Goal: Transaction & Acquisition: Purchase product/service

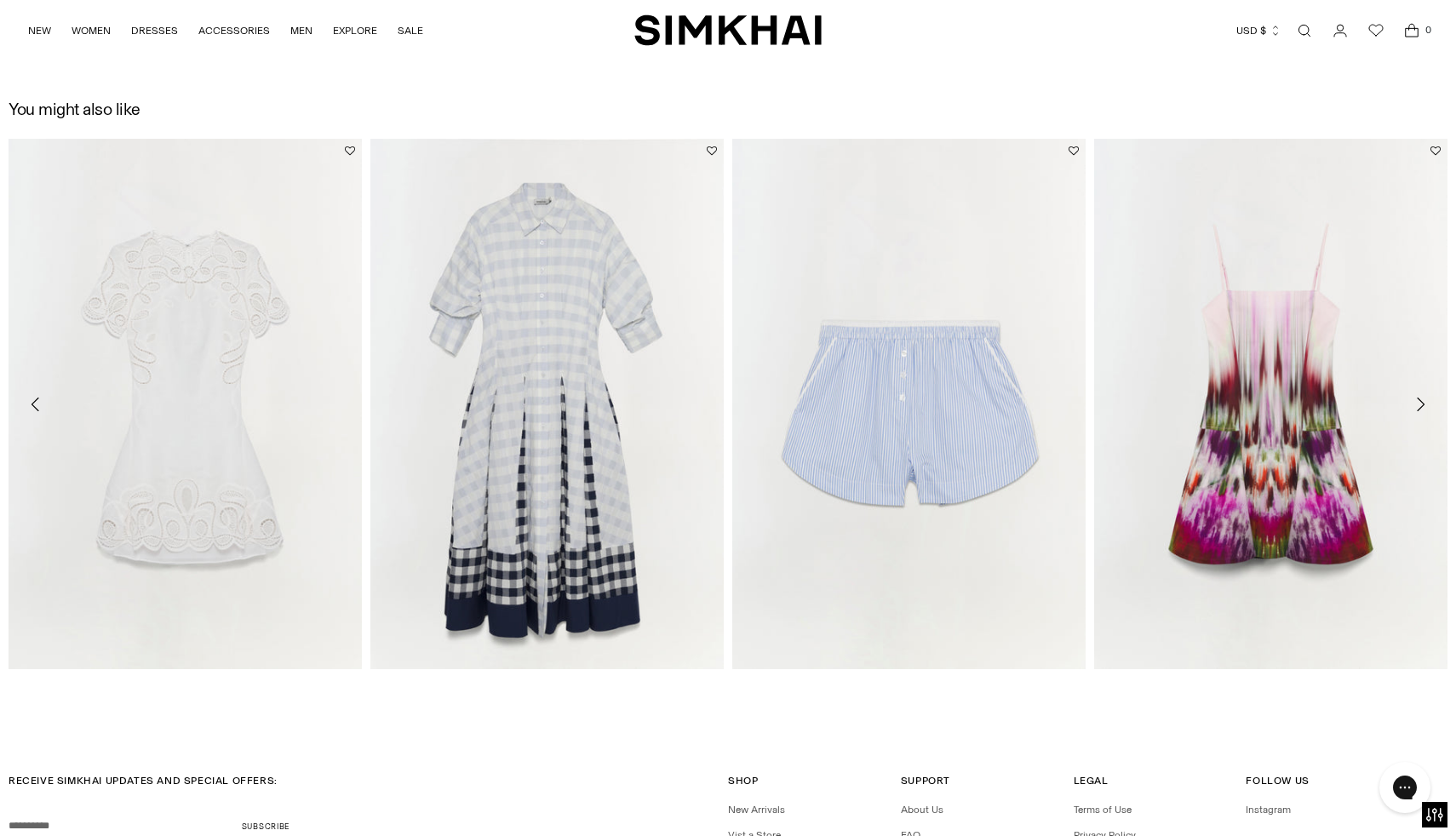
scroll to position [2918, 0]
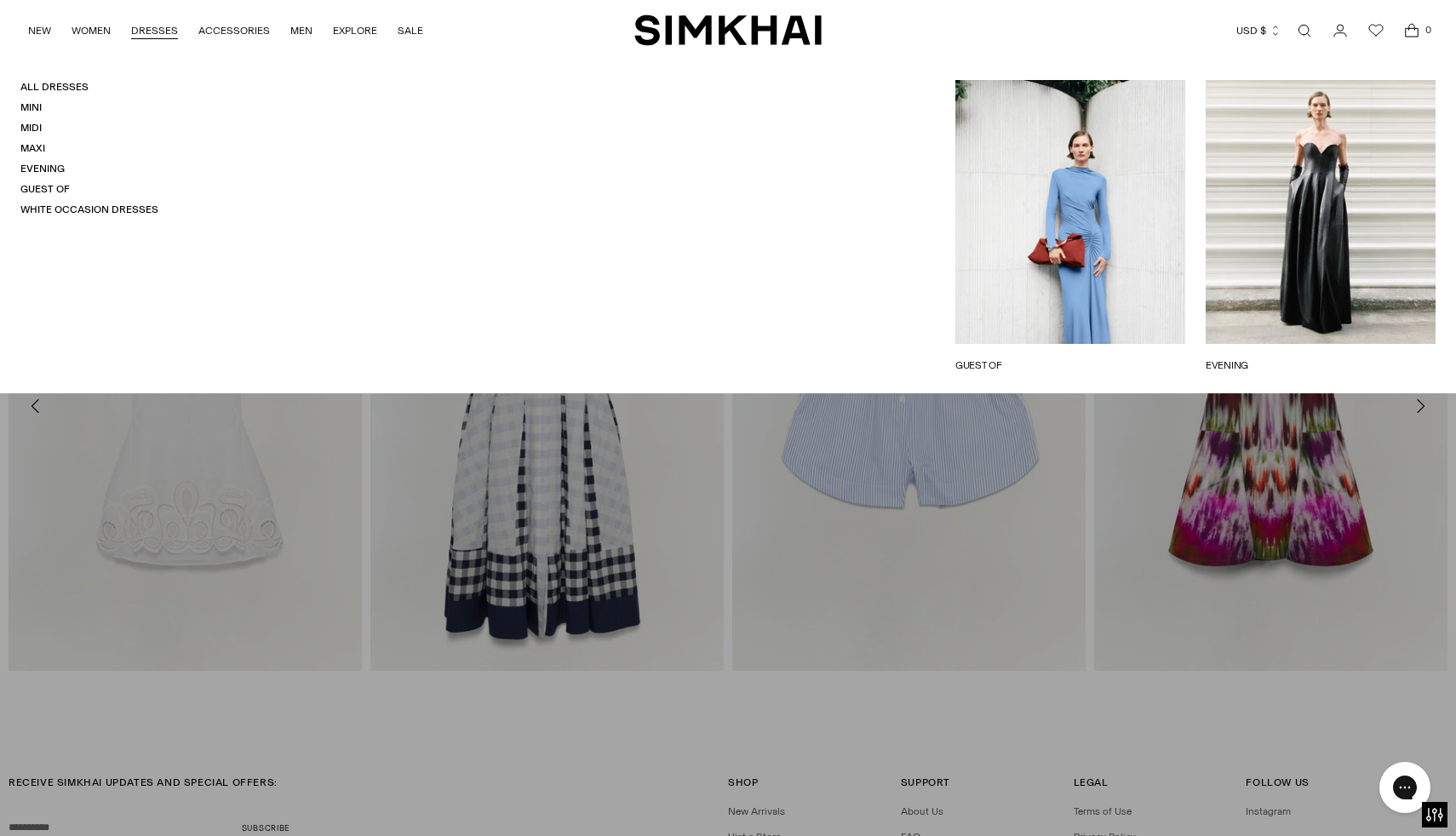
click at [151, 25] on link "DRESSES" at bounding box center [154, 30] width 47 height 37
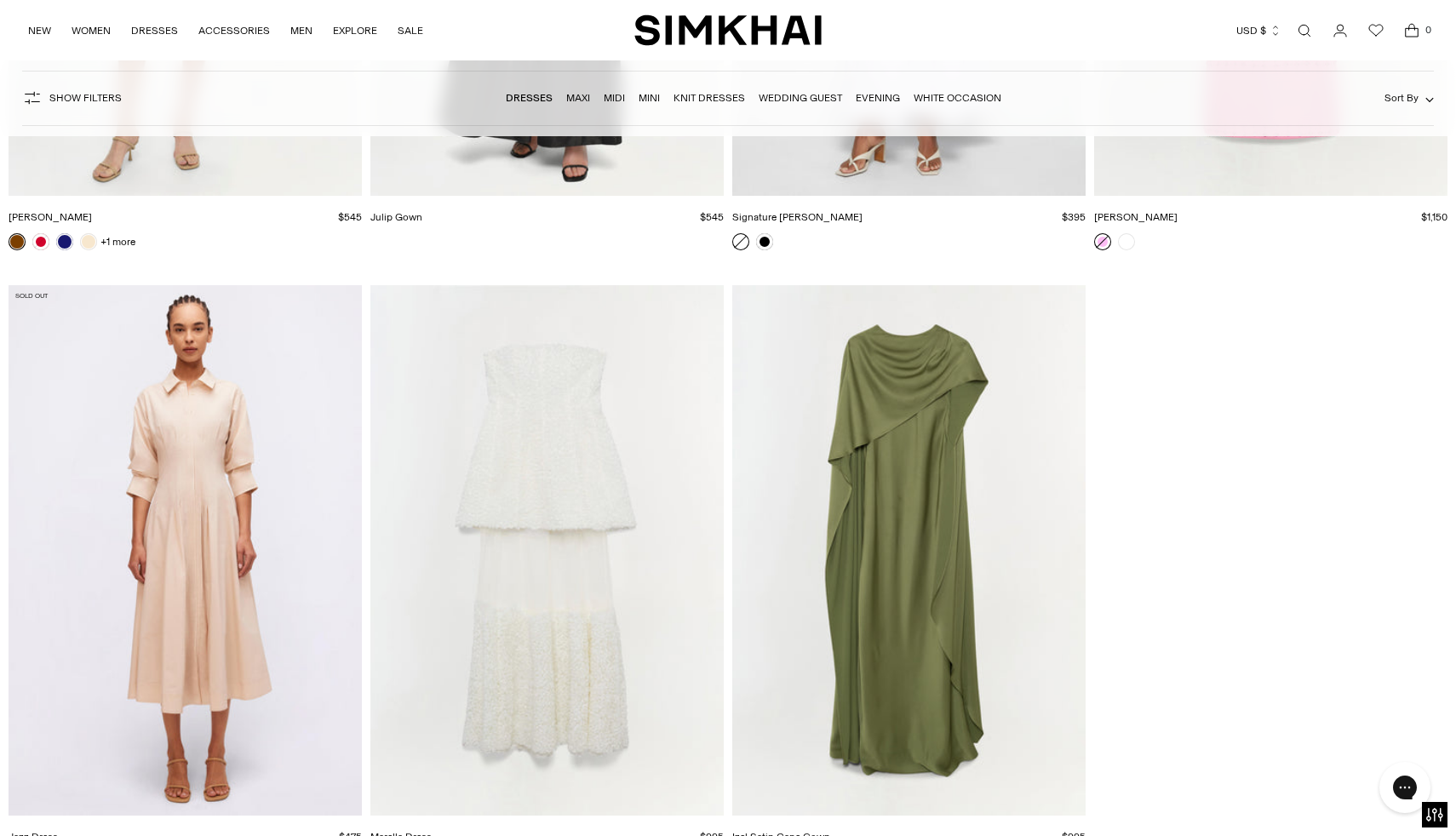
scroll to position [26902, 0]
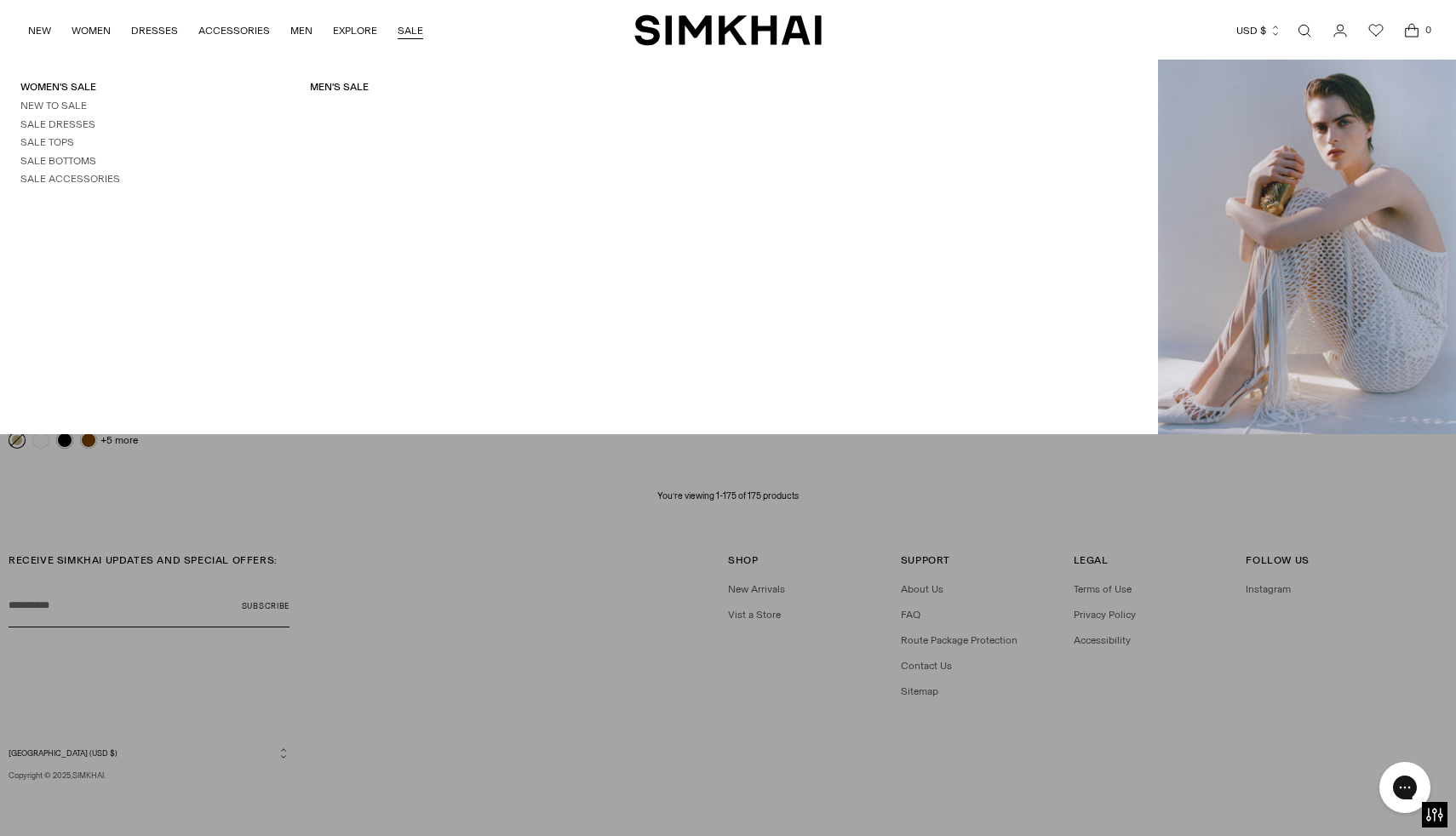
click at [410, 26] on link "SALE" at bounding box center [410, 30] width 25 height 37
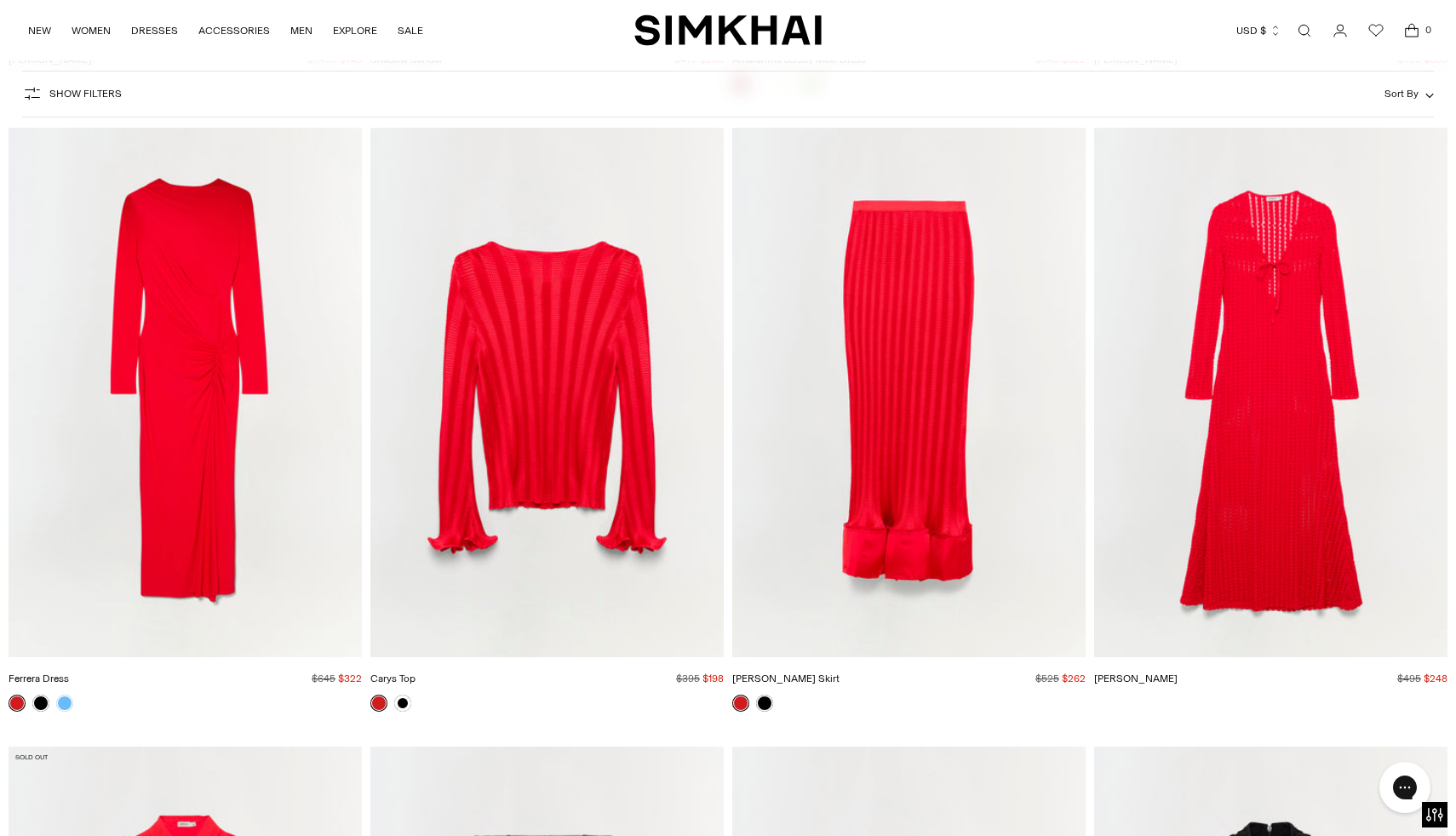
scroll to position [27233, 0]
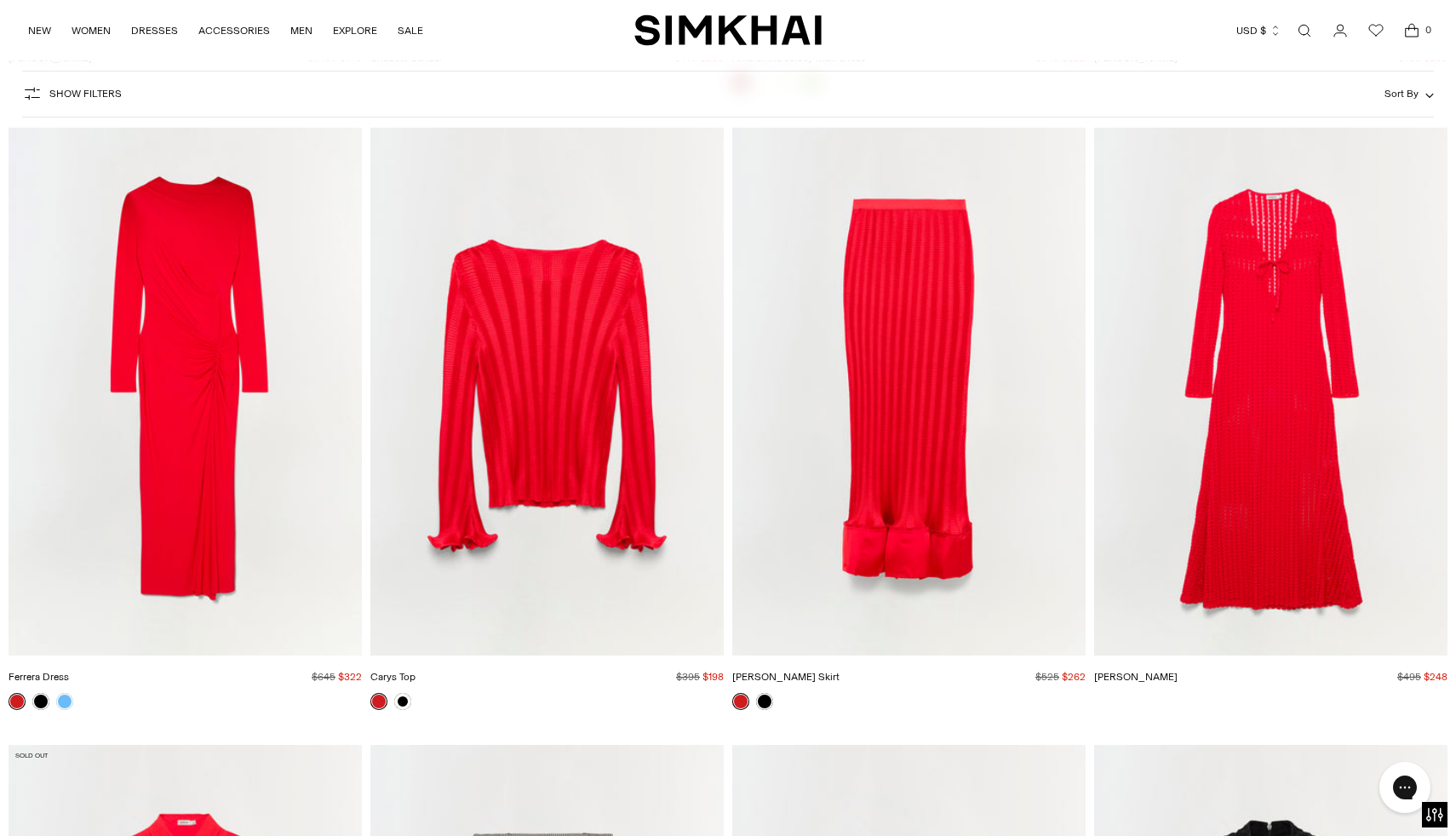
click at [0, 0] on img "Ferrera Dress" at bounding box center [0, 0] width 0 height 0
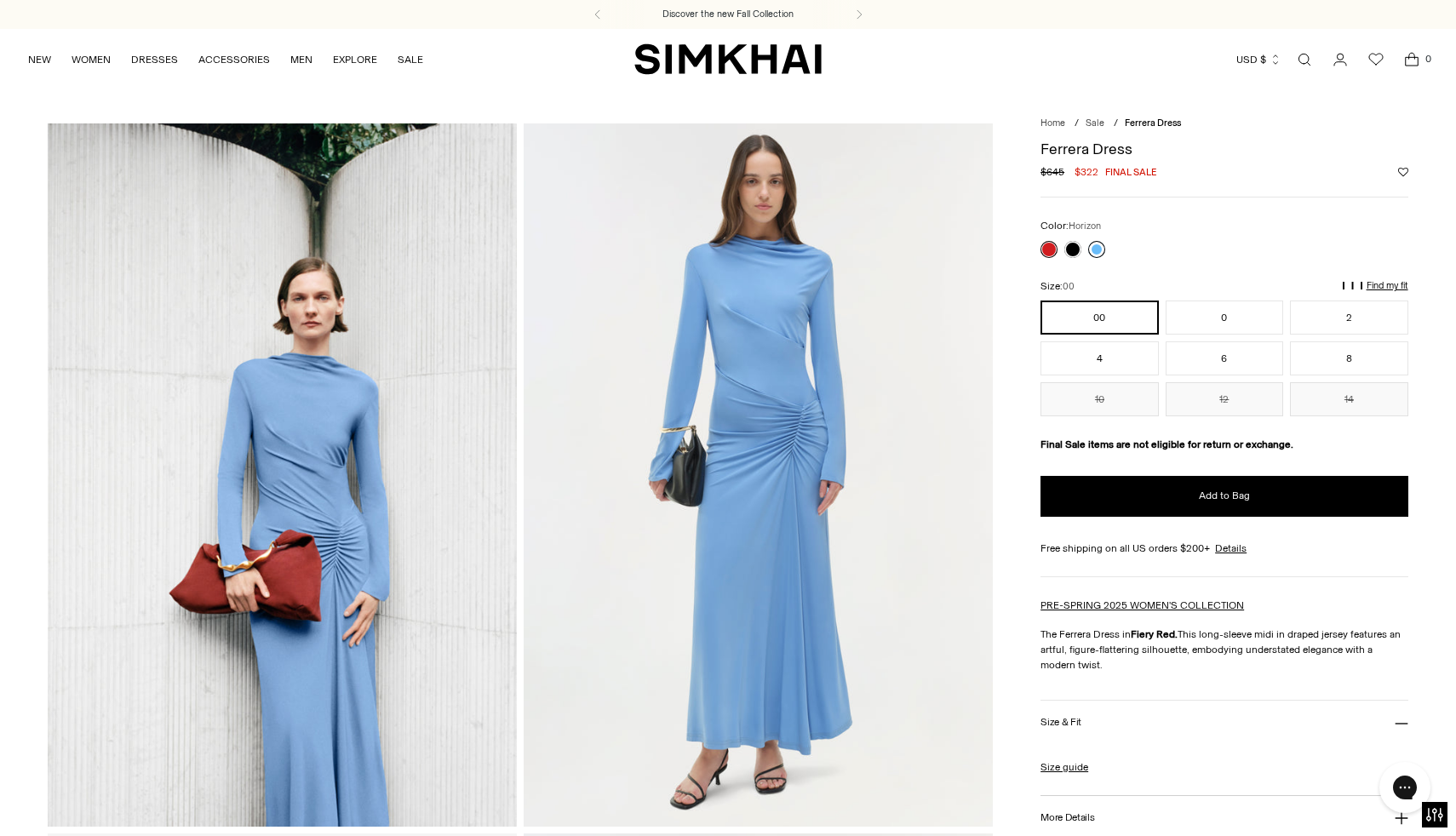
click at [1100, 250] on link at bounding box center [1096, 249] width 17 height 17
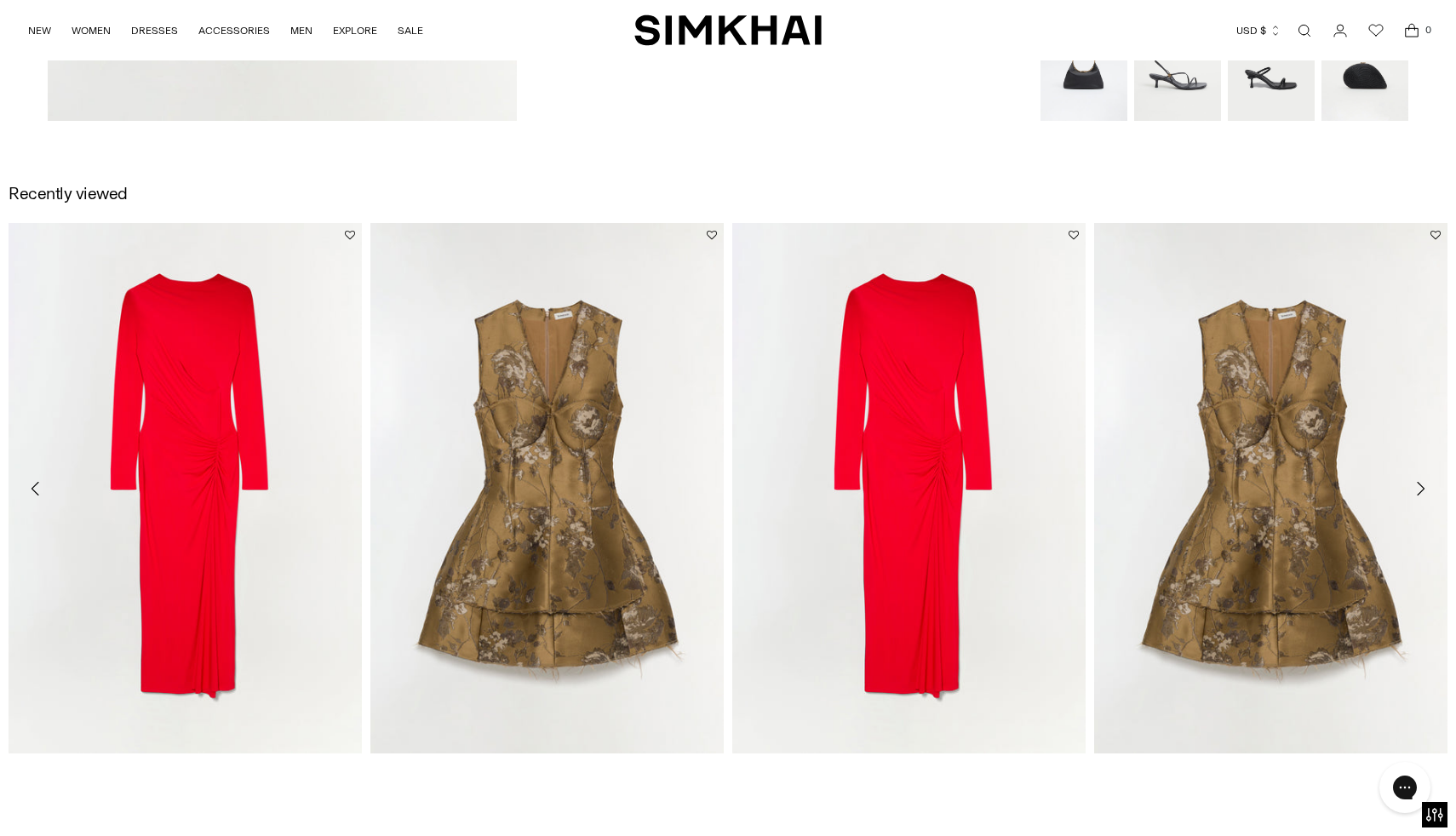
scroll to position [2837, 0]
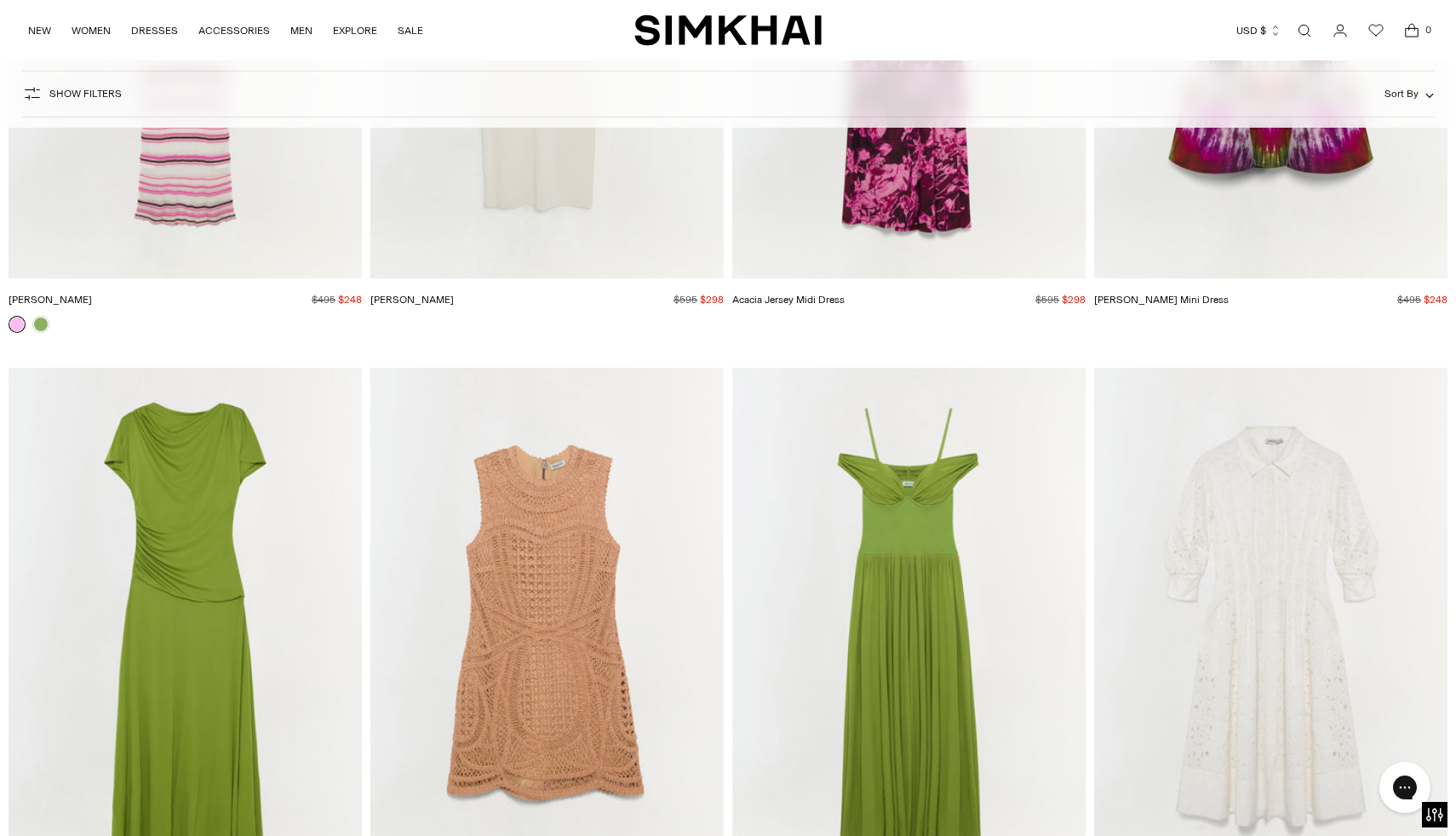
scroll to position [64741, 0]
